Goal: Navigation & Orientation: Find specific page/section

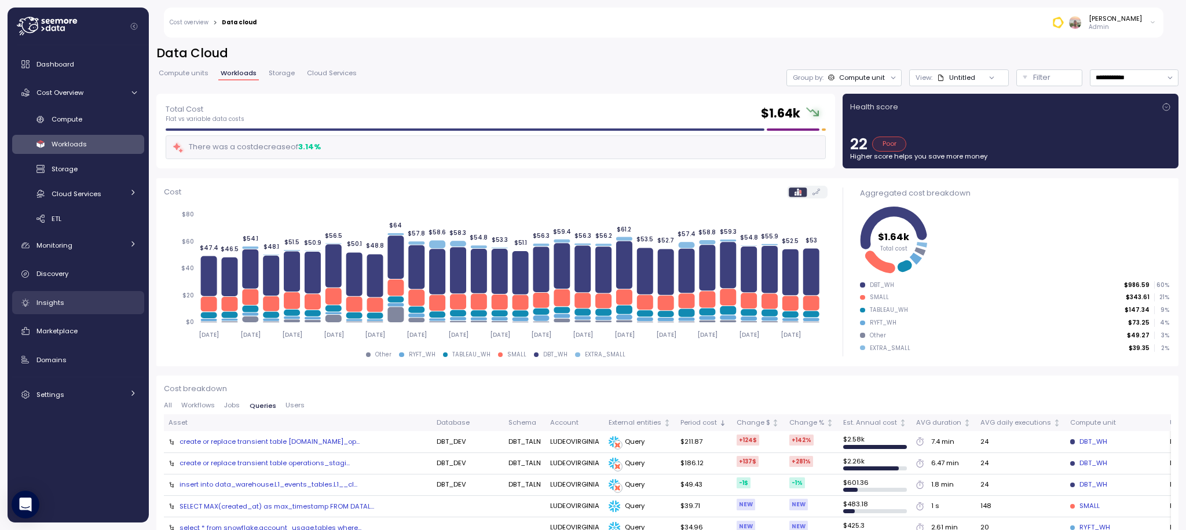
click at [34, 303] on link "Insights" at bounding box center [78, 302] width 132 height 23
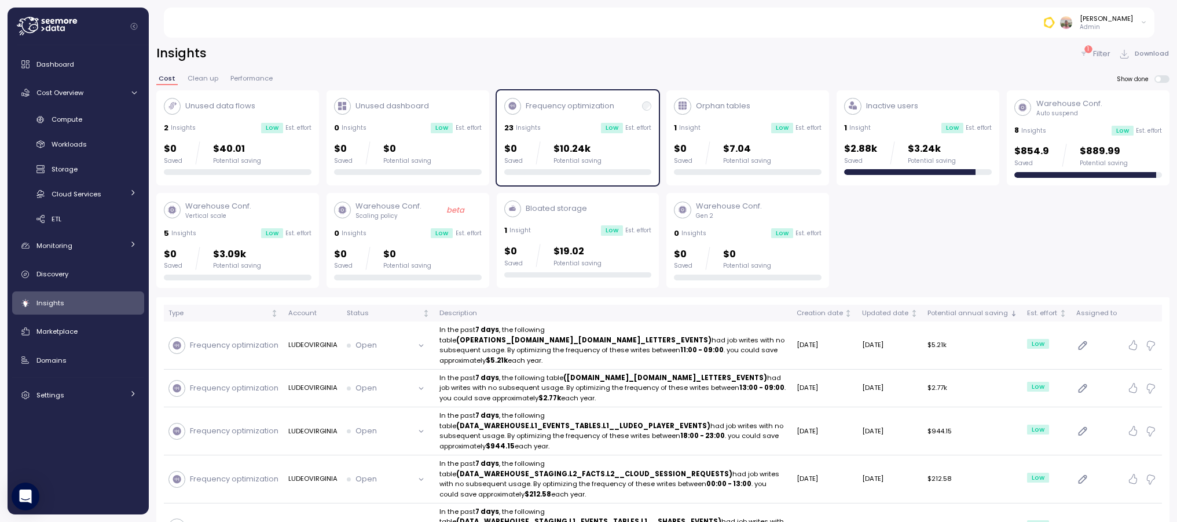
click at [588, 135] on div "Frequency optimization 23 Insights Low Est. effort $0 Saved $10.24k Potential s…" at bounding box center [578, 137] width 148 height 78
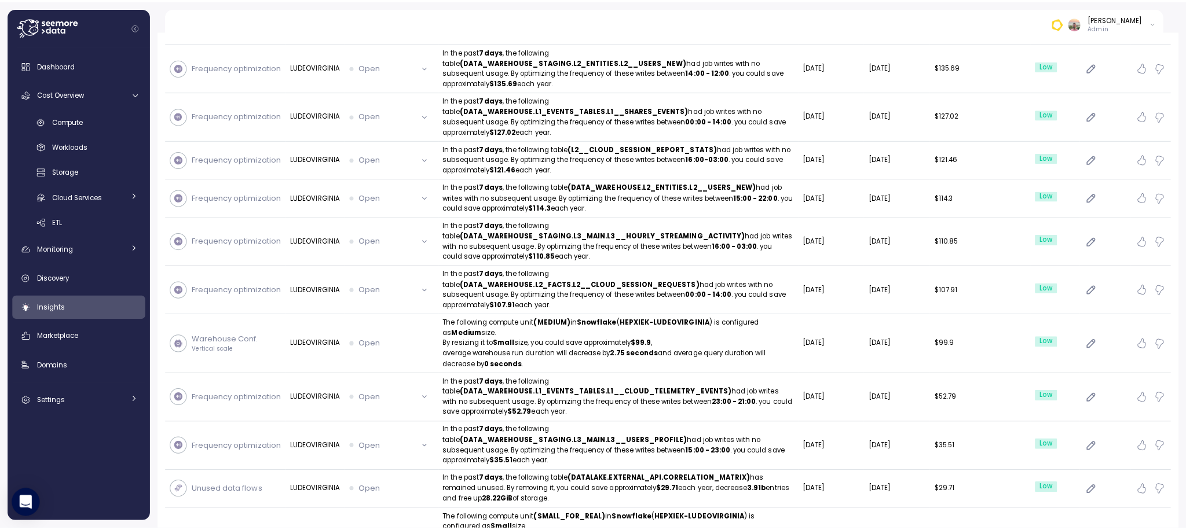
scroll to position [1004, 0]
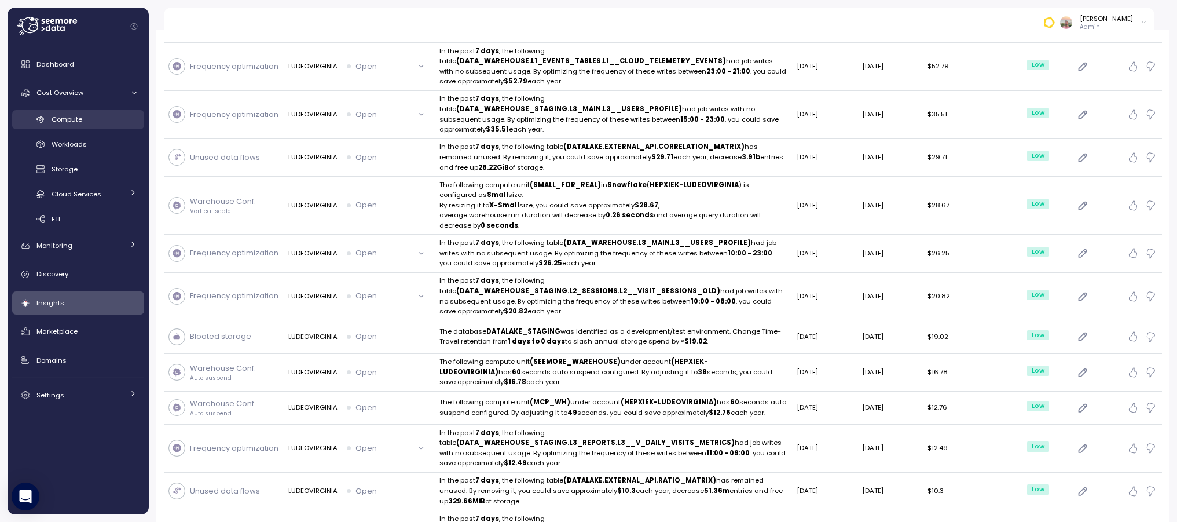
click at [85, 117] on div "Compute" at bounding box center [94, 119] width 85 height 12
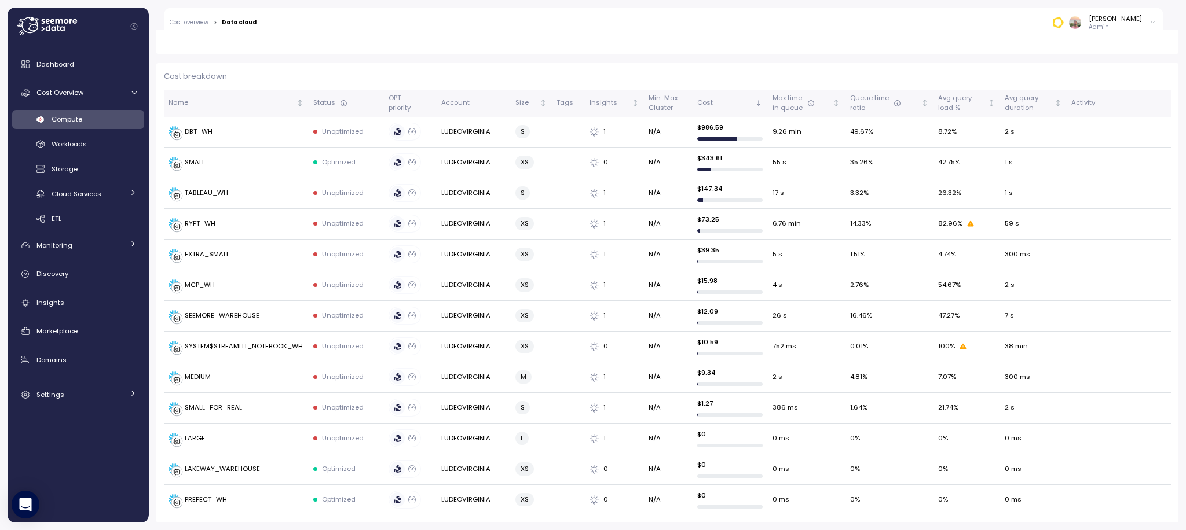
scroll to position [313, 0]
click at [81, 153] on link "Workloads" at bounding box center [78, 144] width 132 height 19
